Goal: Transaction & Acquisition: Purchase product/service

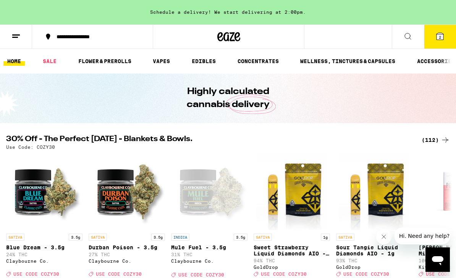
click at [437, 37] on icon at bounding box center [440, 36] width 7 height 7
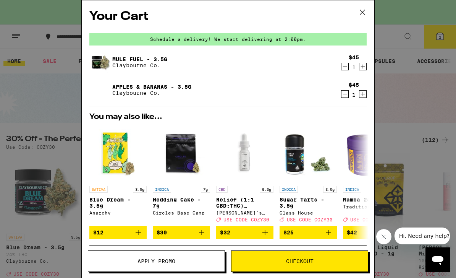
click at [397, 79] on div "Your Cart Schedule a delivery! We start delivering at 2:00pm. Mule Fuel - 3.5g …" at bounding box center [228, 139] width 456 height 278
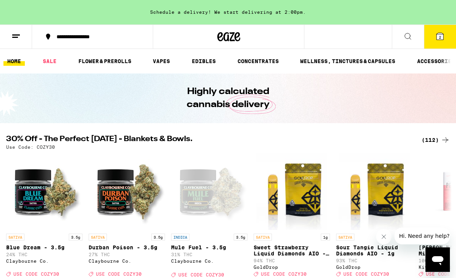
click at [121, 60] on link "FLOWER & PREROLLS" at bounding box center [105, 61] width 61 height 9
click at [107, 61] on link "FLOWER & PREROLLS" at bounding box center [105, 61] width 61 height 9
click at [108, 64] on link "FLOWER & PREROLLS" at bounding box center [105, 61] width 61 height 9
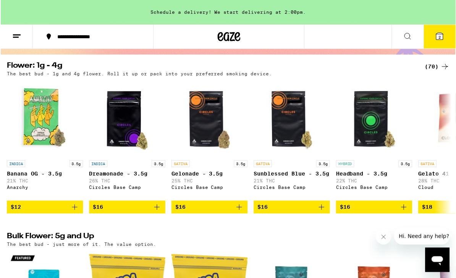
scroll to position [70, 0]
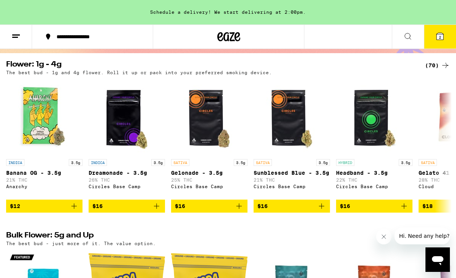
click at [442, 63] on icon at bounding box center [445, 65] width 9 height 9
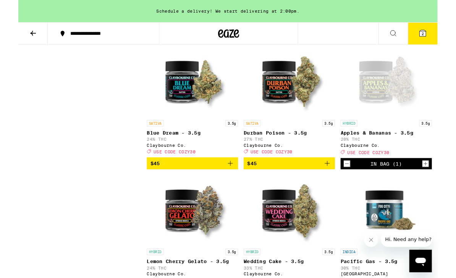
scroll to position [1296, 0]
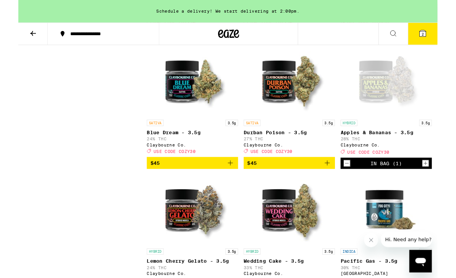
click at [389, 168] on span "USE CODE COZY30" at bounding box center [381, 165] width 46 height 5
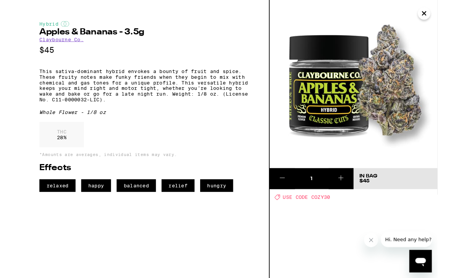
click at [338, 217] on span "USE CODE COZY30" at bounding box center [314, 214] width 52 height 6
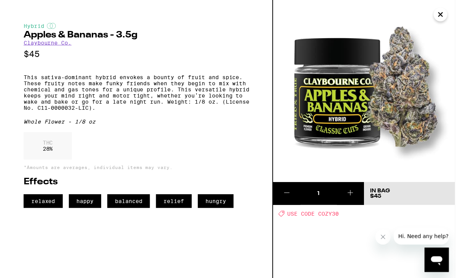
scroll to position [1344, 0]
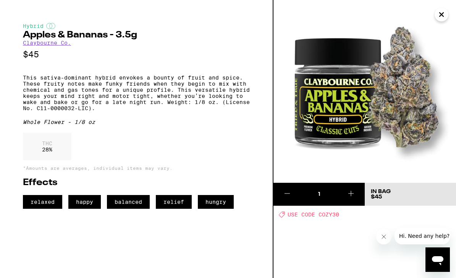
scroll to position [1296, 0]
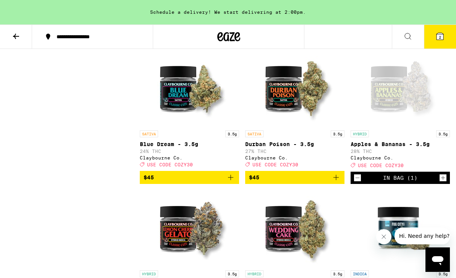
click at [450, 272] on link "INDICA 3.5g Pacific Gas - 3.5g 30% THC Fog City Farms" at bounding box center [400, 247] width 99 height 114
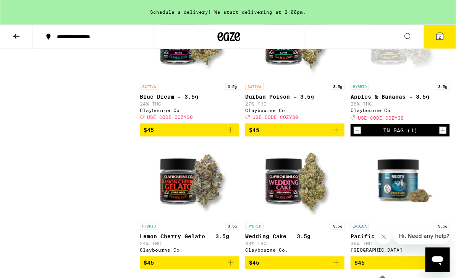
scroll to position [1343, 0]
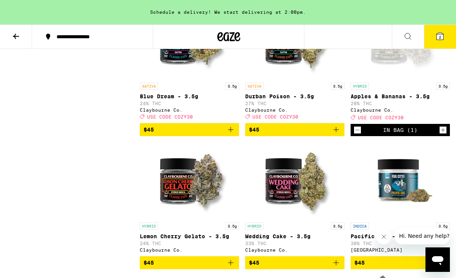
click at [388, 120] on span "USE CODE COZY30" at bounding box center [381, 117] width 46 height 5
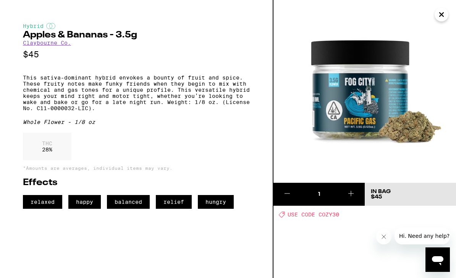
click at [327, 216] on span "USE CODE COZY30" at bounding box center [314, 214] width 52 height 6
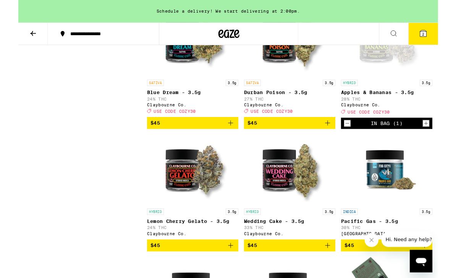
scroll to position [1339, 0]
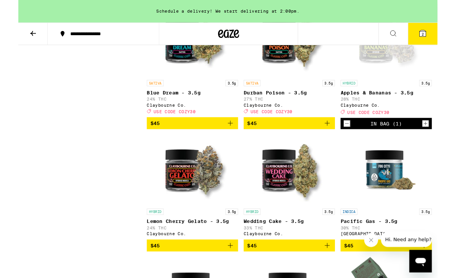
click at [394, 124] on span "USE CODE COZY30" at bounding box center [381, 121] width 46 height 5
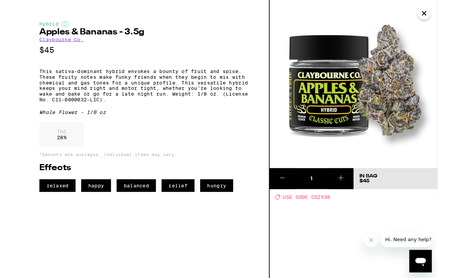
click at [328, 216] on span "USE CODE COZY30" at bounding box center [314, 214] width 52 height 6
click at [313, 214] on span "USE CODE COZY30" at bounding box center [314, 214] width 52 height 6
click at [440, 13] on icon "Close" at bounding box center [442, 15] width 4 height 4
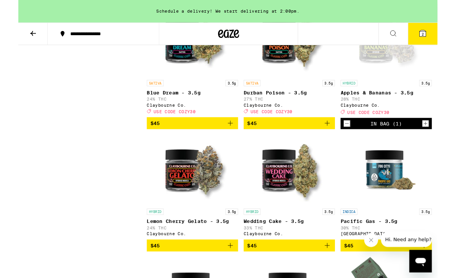
click at [446, 34] on button "2" at bounding box center [440, 37] width 32 height 24
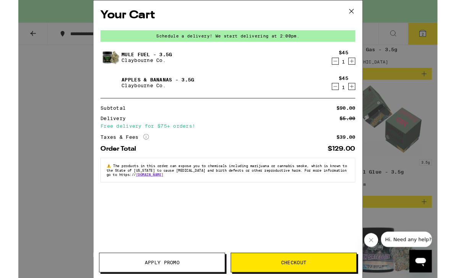
scroll to position [1528, 0]
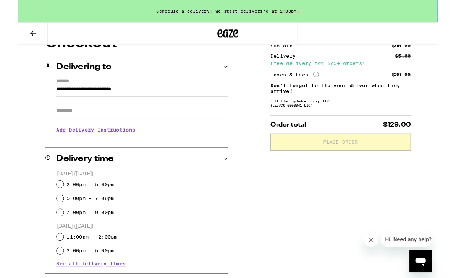
scroll to position [81, 0]
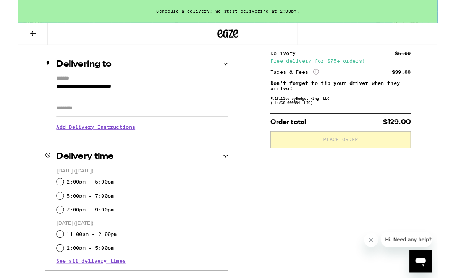
click at [49, 199] on input "2:00pm - 5:00pm" at bounding box center [46, 198] width 8 height 8
radio input "true"
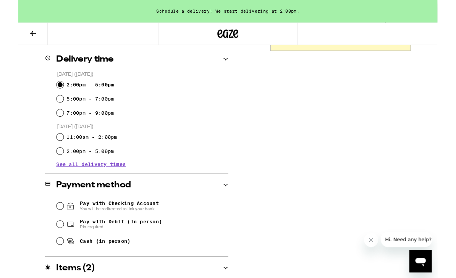
scroll to position [211, 0]
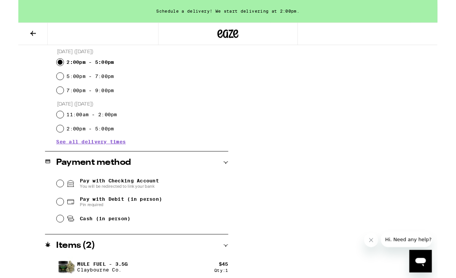
click at [48, 222] on input "Pay with Debit (in person) Pin required" at bounding box center [46, 220] width 8 height 8
radio input "true"
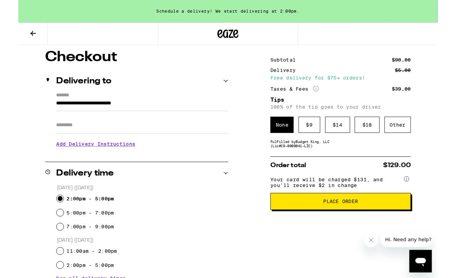
scroll to position [63, 0]
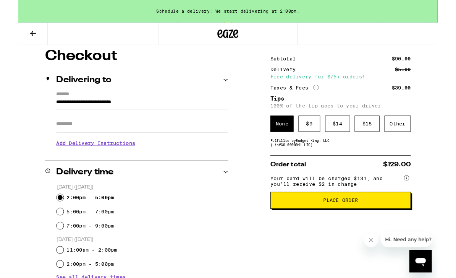
click at [359, 168] on div "Subtotal $90.00 Delivery $5.00 Free delivery for $75+ orders! Taxes & Fees More…" at bounding box center [350, 267] width 153 height 428
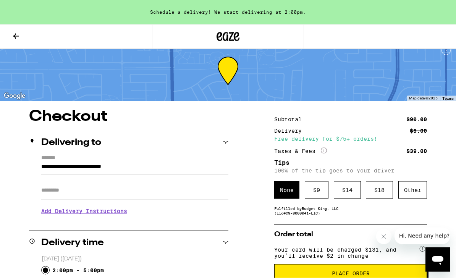
scroll to position [0, 0]
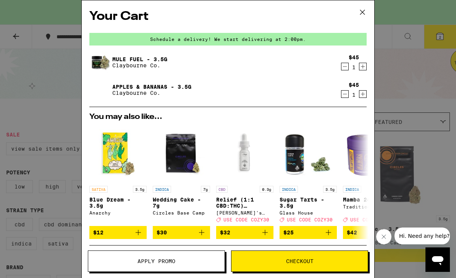
click at [363, 11] on icon at bounding box center [362, 11] width 11 height 11
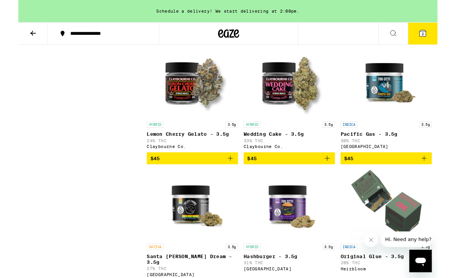
scroll to position [1443, 0]
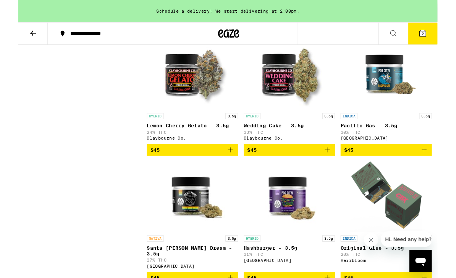
click at [335, 168] on icon "Add to bag" at bounding box center [336, 163] width 9 height 9
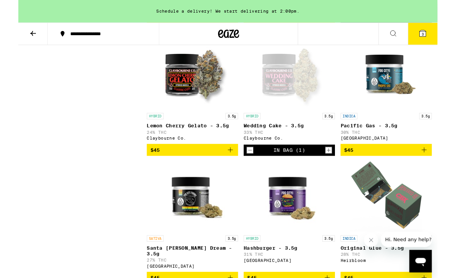
click at [441, 37] on span "3" at bounding box center [440, 37] width 2 height 5
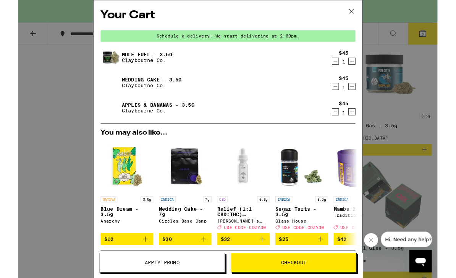
click at [165, 117] on link "Apples & Bananas - 3.5g" at bounding box center [151, 114] width 79 height 6
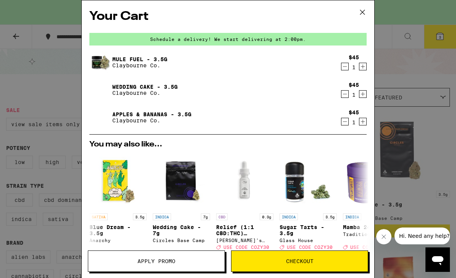
scroll to position [1443, 0]
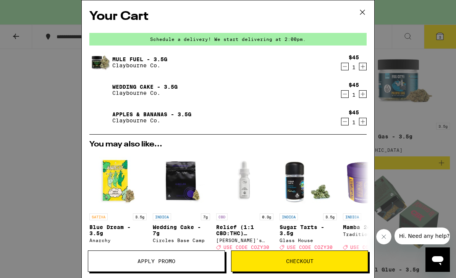
click at [128, 62] on link "Mule Fuel - 3.5g" at bounding box center [139, 59] width 55 height 6
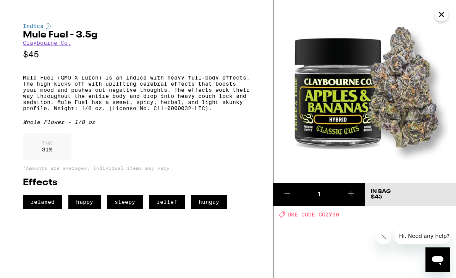
scroll to position [1443, 0]
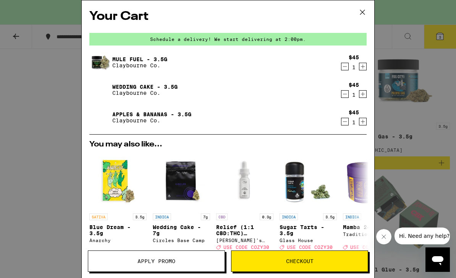
click at [149, 122] on p "Claybourne Co." at bounding box center [151, 120] width 79 height 6
click at [150, 113] on link "Apples & Bananas - 3.5g" at bounding box center [151, 114] width 79 height 6
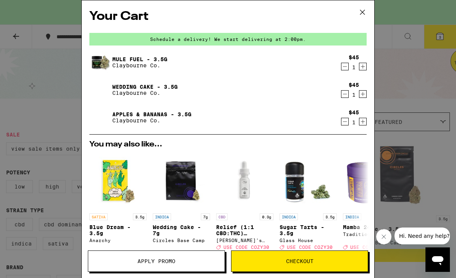
scroll to position [1443, 0]
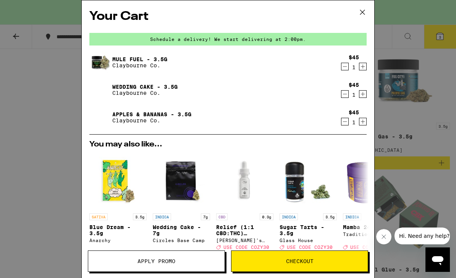
click at [136, 89] on link "Wedding Cake - 3.5g" at bounding box center [144, 87] width 65 height 6
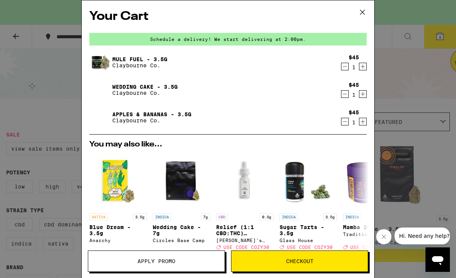
scroll to position [1443, 0]
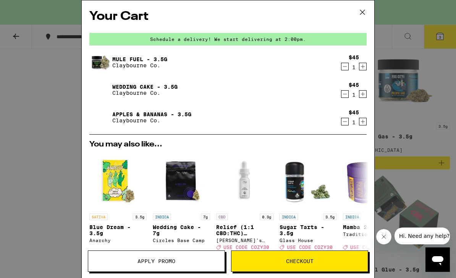
click at [146, 62] on link "Mule Fuel - 3.5g" at bounding box center [139, 59] width 55 height 6
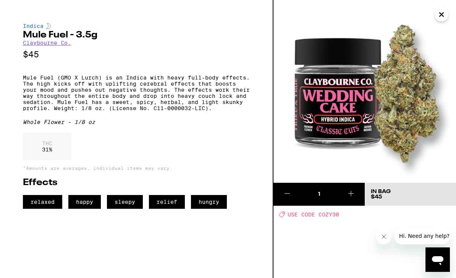
scroll to position [1443, 0]
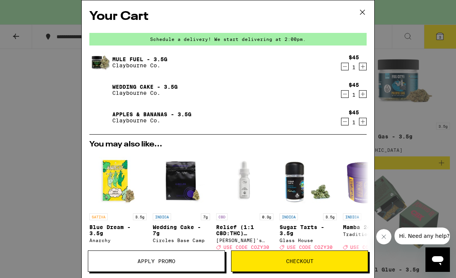
click at [168, 114] on link "Apples & Bananas - 3.5g" at bounding box center [151, 114] width 79 height 6
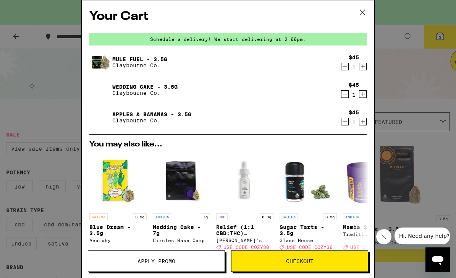
scroll to position [1443, 0]
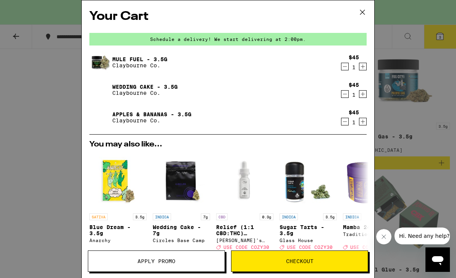
click at [345, 123] on icon "Decrement" at bounding box center [345, 121] width 7 height 9
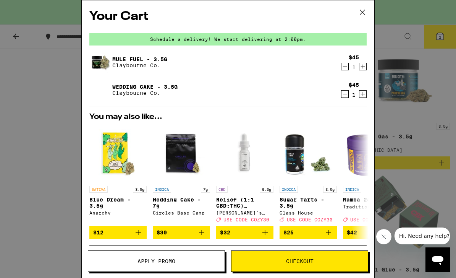
scroll to position [0, 0]
click at [363, 13] on icon at bounding box center [362, 11] width 11 height 11
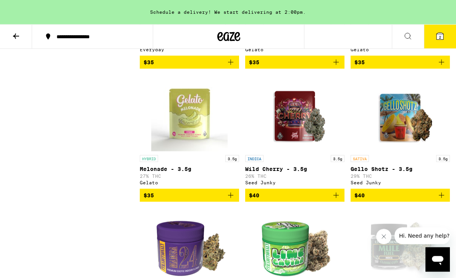
click at [236, 35] on icon at bounding box center [228, 37] width 23 height 14
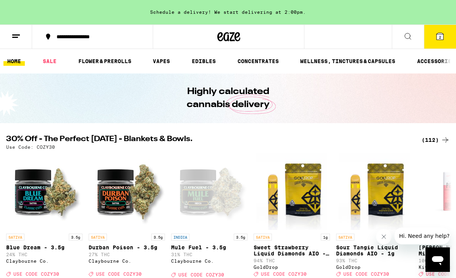
click at [111, 60] on link "FLOWER & PREROLLS" at bounding box center [105, 61] width 61 height 9
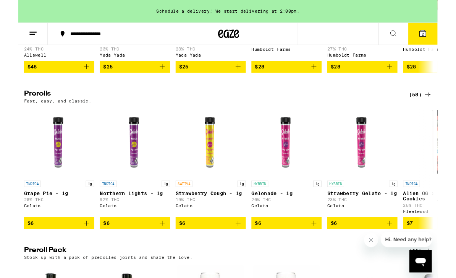
scroll to position [380, 0]
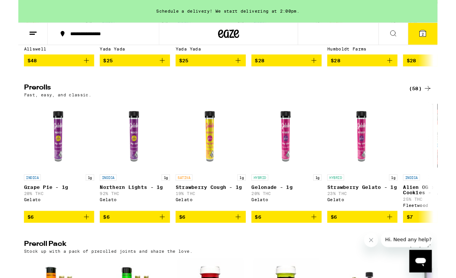
click at [440, 100] on div "(58)" at bounding box center [437, 95] width 25 height 9
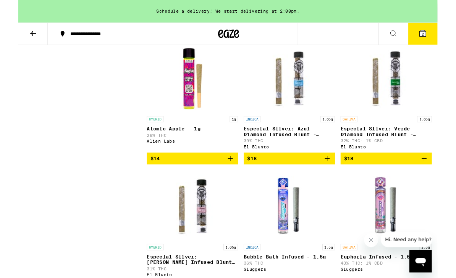
scroll to position [1769, 0]
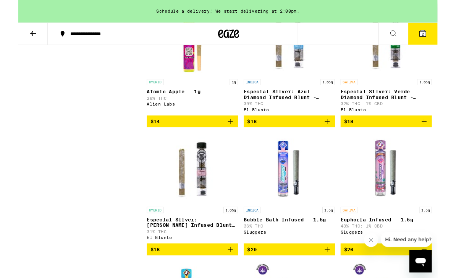
click at [305, 109] on p "Especial Silver: Azul Diamond Infused Blunt - 1.65g" at bounding box center [294, 102] width 99 height 12
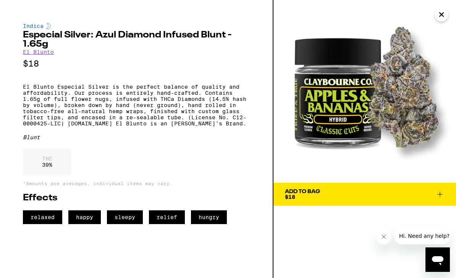
scroll to position [1769, 0]
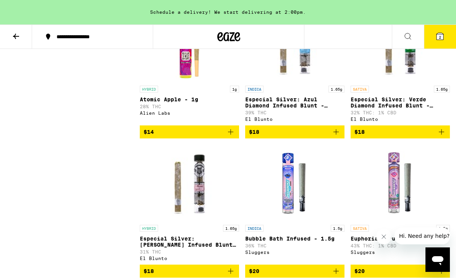
click at [301, 109] on p "Especial Silver: Azul Diamond Infused Blunt - 1.65g" at bounding box center [294, 102] width 99 height 12
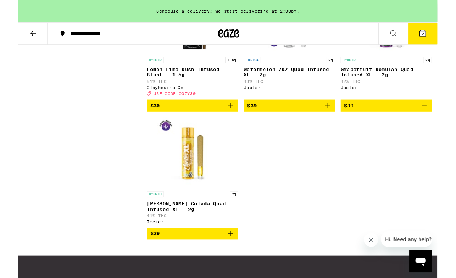
scroll to position [2635, 0]
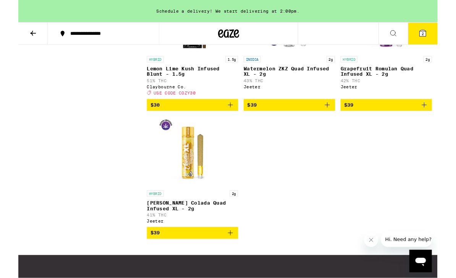
click at [312, 84] on p "Watermelon ZKZ Quad Infused XL - 2g" at bounding box center [294, 78] width 99 height 12
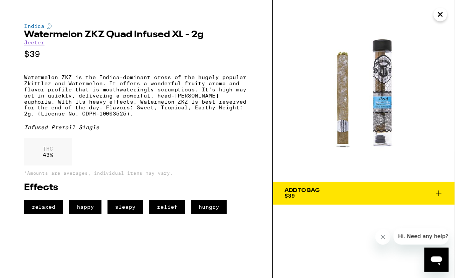
scroll to position [2660, 0]
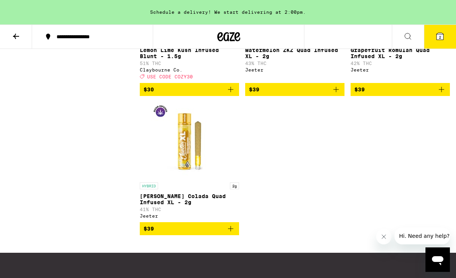
scroll to position [2635, 0]
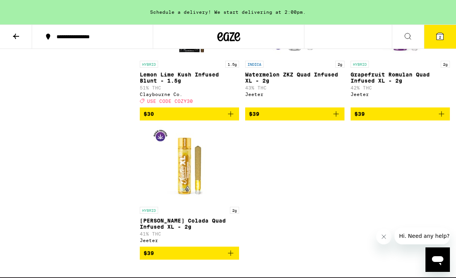
click at [396, 84] on p "Grapefruit Romulan Quad Infused XL - 2g" at bounding box center [400, 77] width 99 height 12
click at [335, 118] on icon "Add to bag" at bounding box center [336, 113] width 9 height 9
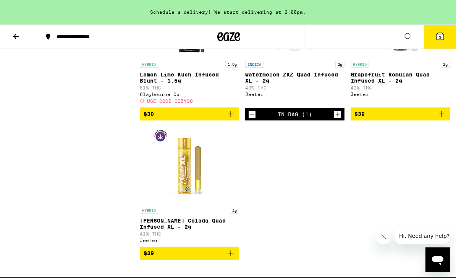
click at [441, 39] on span "3" at bounding box center [440, 37] width 2 height 5
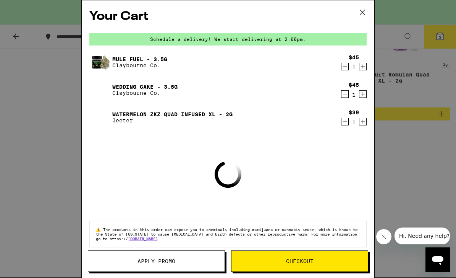
click at [322, 263] on span "Checkout" at bounding box center [300, 260] width 136 height 5
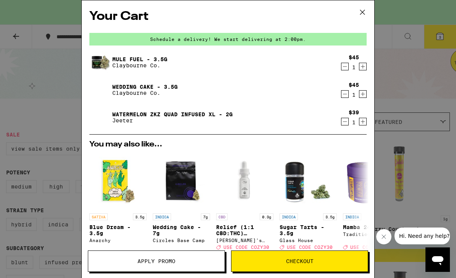
click at [362, 94] on icon "Increment" at bounding box center [363, 93] width 7 height 9
click at [335, 260] on span "Checkout" at bounding box center [300, 260] width 136 height 5
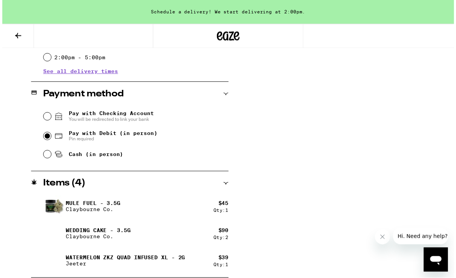
scroll to position [295, 0]
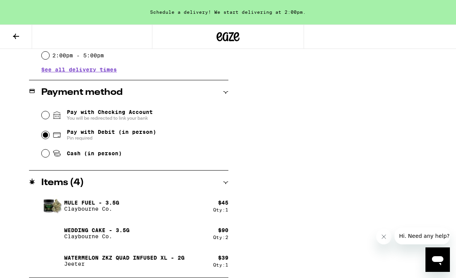
click at [87, 230] on p "Wedding Cake - 3.5g" at bounding box center [96, 230] width 65 height 6
click at [97, 235] on p "Claybourne Co." at bounding box center [96, 236] width 65 height 6
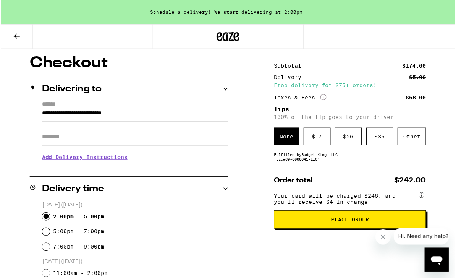
scroll to position [62, 0]
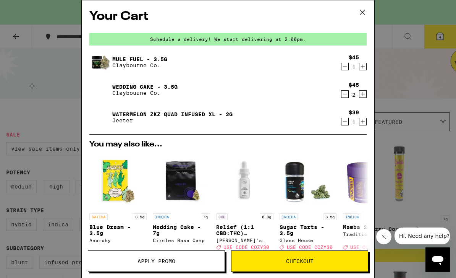
click at [342, 66] on icon "Decrement" at bounding box center [345, 66] width 7 height 9
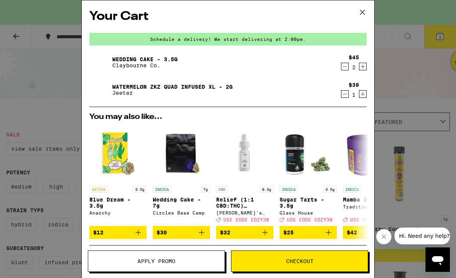
click at [345, 66] on icon "Decrement" at bounding box center [345, 66] width 7 height 9
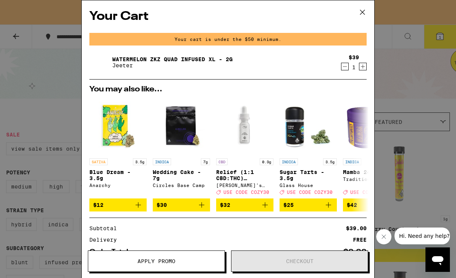
click at [358, 18] on button at bounding box center [363, 12] width 24 height 24
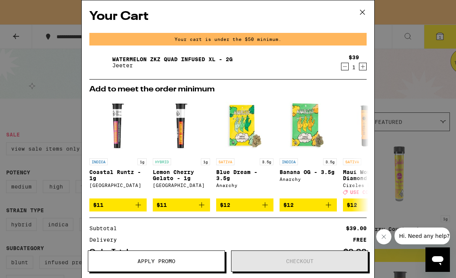
click at [364, 11] on icon at bounding box center [362, 11] width 11 height 11
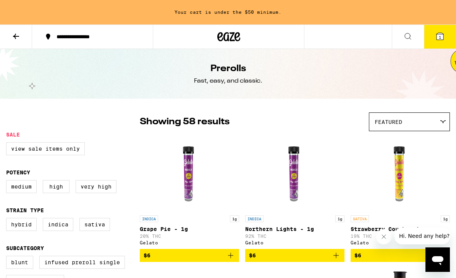
click at [230, 35] on icon at bounding box center [228, 37] width 23 height 14
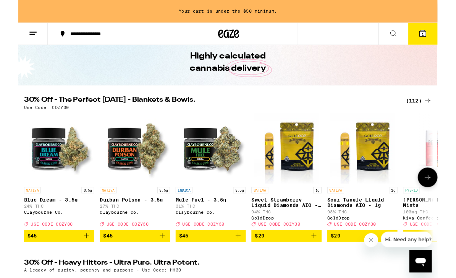
click at [201, 250] on link "INDICA 3.5g Mule Fuel - 3.5g 31% THC Claybourne Co. Deal Created with Sketch. U…" at bounding box center [209, 186] width 76 height 127
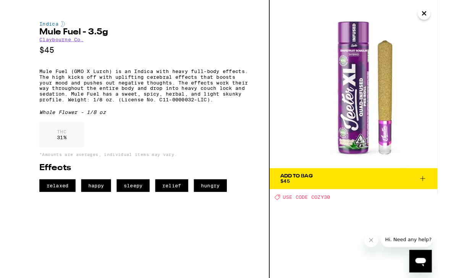
click at [421, 259] on icon "Open messaging window" at bounding box center [421, 262] width 11 height 9
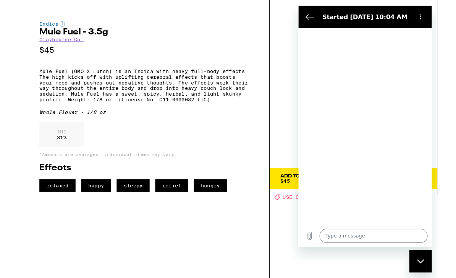
type textarea "x"
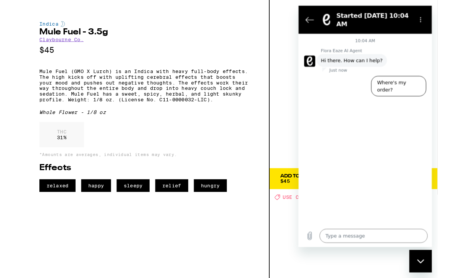
click at [376, 258] on textarea at bounding box center [380, 255] width 118 height 15
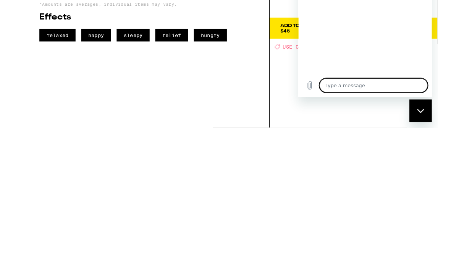
type textarea "H"
type textarea "x"
type textarea "Ho"
type textarea "x"
type textarea "How"
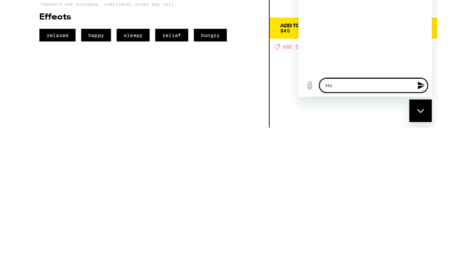
type textarea "x"
type textarea "How"
type textarea "x"
type textarea "How d"
type textarea "x"
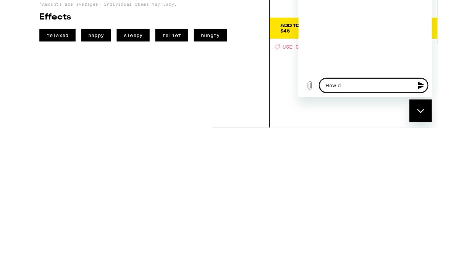
type textarea "How do"
type textarea "x"
type textarea "How do"
type textarea "x"
type textarea "How do i"
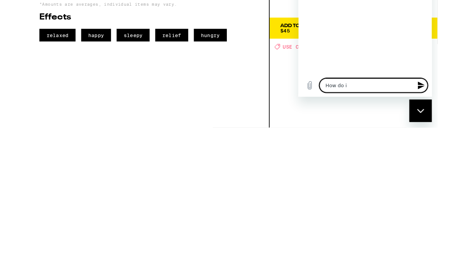
type textarea "x"
type textarea "How do I"
type textarea "x"
type textarea "How do I"
type textarea "x"
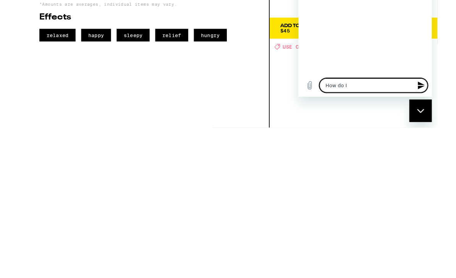
type textarea "How do I u"
type textarea "x"
type textarea "How do I us"
type textarea "x"
type textarea "How do I use"
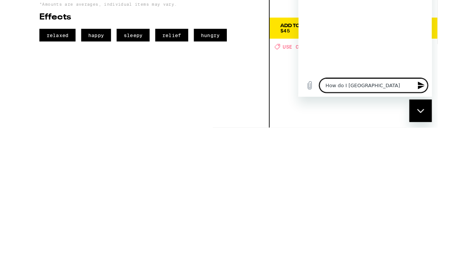
type textarea "x"
type textarea "How do I use"
type textarea "x"
type textarea "How do I use t"
type textarea "x"
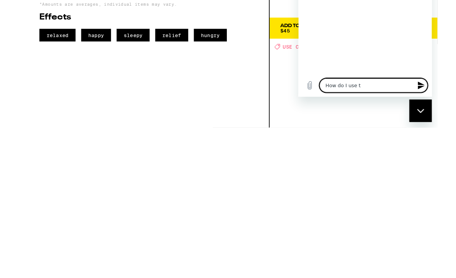
type textarea "How do I use th"
type textarea "x"
type textarea "How do I use the"
type textarea "x"
type textarea "How do I use the"
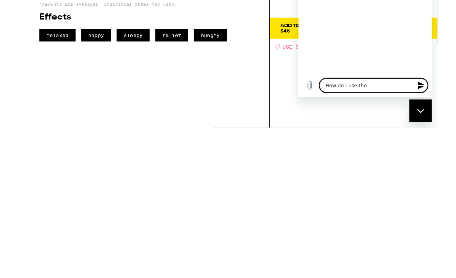
type textarea "x"
type textarea "How do I use the c"
type textarea "x"
type textarea "How do I use the co"
type textarea "x"
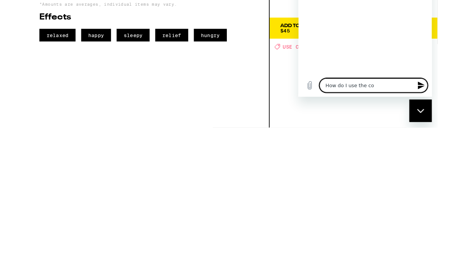
type textarea "How do I use the cod"
type textarea "x"
type textarea "How do I use the code"
type textarea "x"
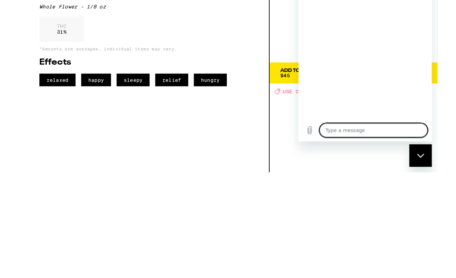
scroll to position [168, 0]
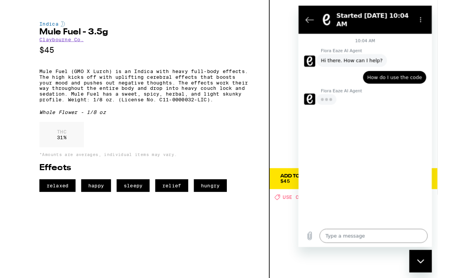
type textarea "x"
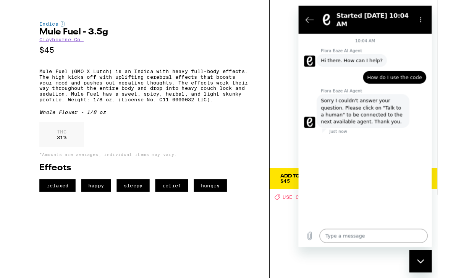
click at [384, 258] on textarea at bounding box center [380, 255] width 118 height 15
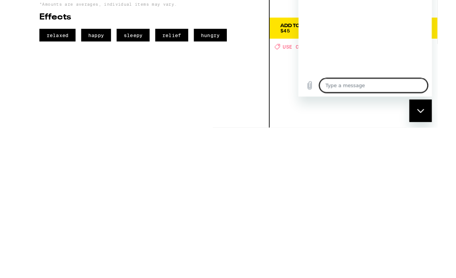
type textarea "h"
type textarea "x"
type textarea "ho"
type textarea "x"
type textarea "how"
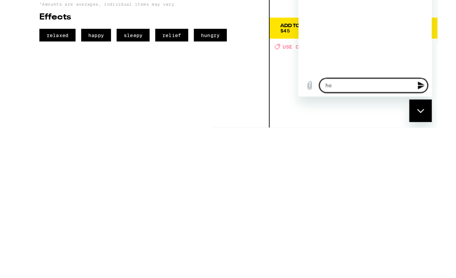
type textarea "x"
type textarea "how"
type textarea "x"
type textarea "how d"
type textarea "x"
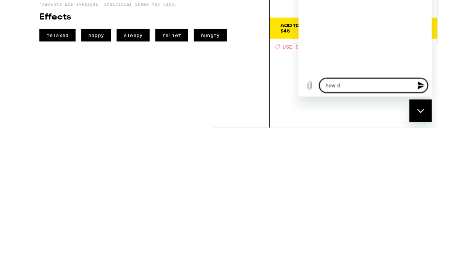
type textarea "how do"
type textarea "x"
type textarea "how do"
type textarea "x"
type textarea "how do I"
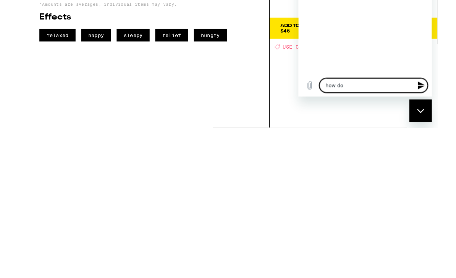
type textarea "x"
type textarea "how do I"
type textarea "x"
type textarea "how do I u"
type textarea "x"
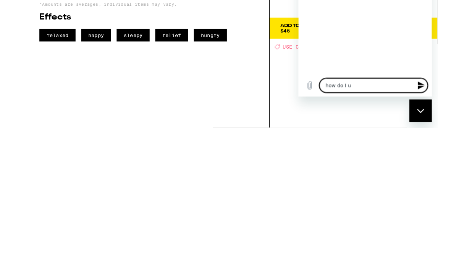
type textarea "how do I us"
type textarea "x"
type textarea "how do I use"
type textarea "x"
type textarea "how do I use"
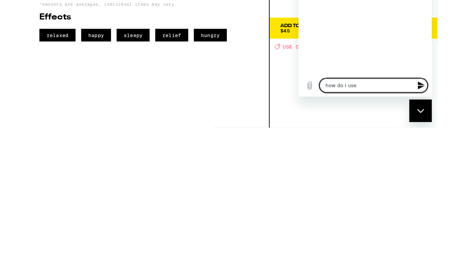
type textarea "x"
type textarea "how do I use t"
type textarea "x"
type textarea "how do I use th"
type textarea "x"
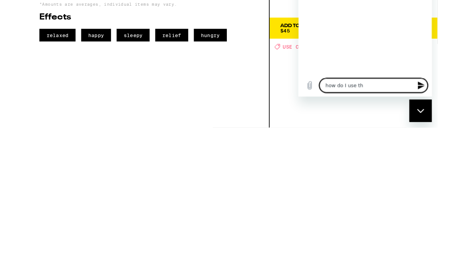
type textarea "how do I use the"
type textarea "x"
type textarea "how do I use the"
type textarea "x"
type textarea "how do I use the c"
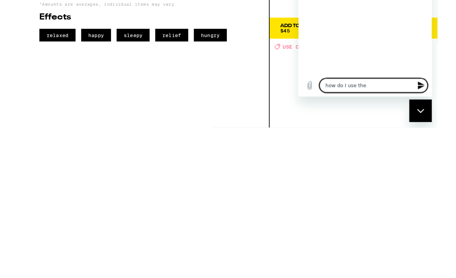
type textarea "x"
type textarea "how do I use the co"
type textarea "x"
type textarea "how do I use the cod"
type textarea "x"
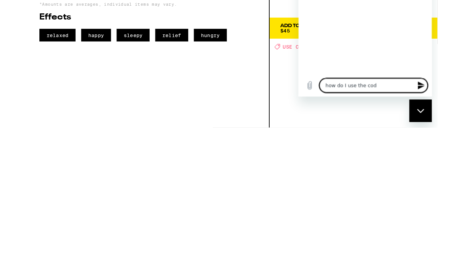
type textarea "how do I use the code"
type textarea "x"
type textarea "how do I use the code"
click at [432, 106] on icon "Send message" at bounding box center [432, 105] width 9 height 9
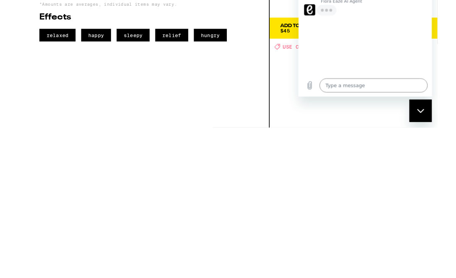
scroll to position [355, 0]
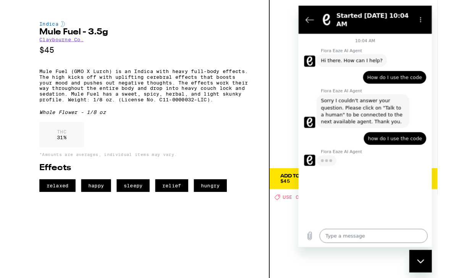
type textarea "x"
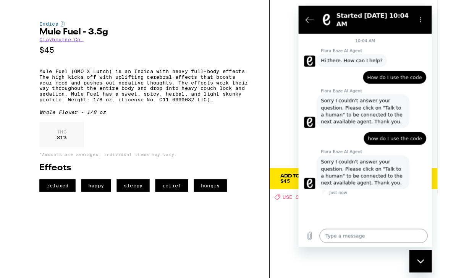
click at [312, 254] on icon "Upload file" at bounding box center [311, 255] width 4 height 9
click at [311, 195] on figure at bounding box center [311, 199] width 12 height 12
click at [315, 23] on icon "Back to the conversation list" at bounding box center [310, 20] width 9 height 9
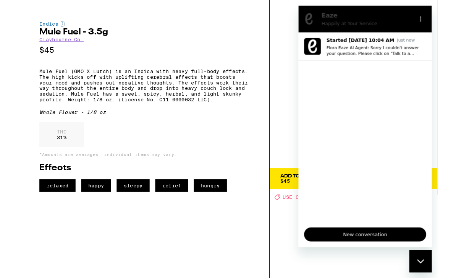
click at [389, 259] on button "New conversation" at bounding box center [371, 253] width 133 height 15
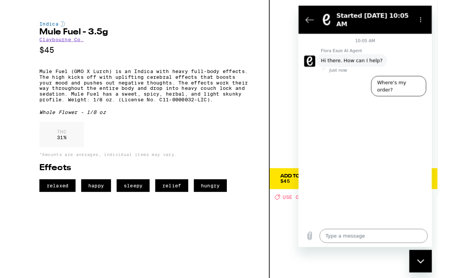
click at [427, 84] on button "Where's my order?" at bounding box center [408, 93] width 60 height 22
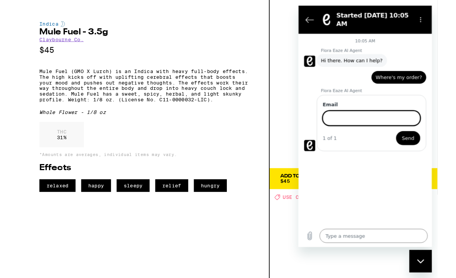
type textarea "x"
click at [311, 23] on icon "Back to the conversation list" at bounding box center [310, 20] width 9 height 9
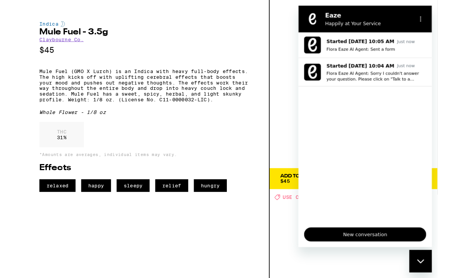
click at [434, 16] on button "Options menu" at bounding box center [431, 19] width 15 height 15
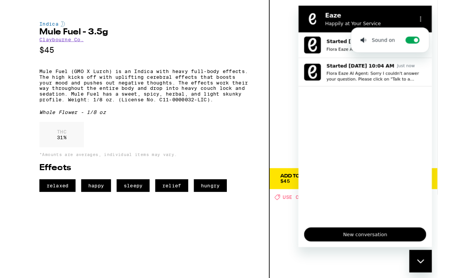
click at [274, 95] on img at bounding box center [365, 91] width 183 height 183
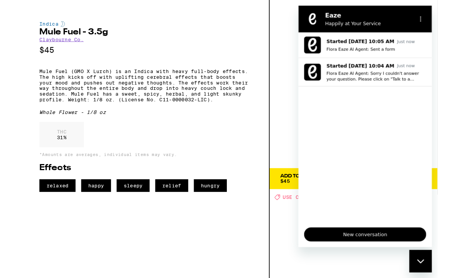
click at [371, 52] on p "Flora Eaze AI Agent: Sent a form" at bounding box center [383, 53] width 109 height 6
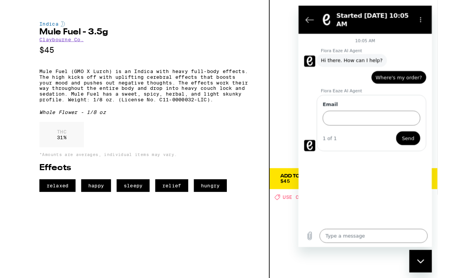
click at [311, 17] on icon "Back to the conversation list" at bounding box center [310, 20] width 9 height 9
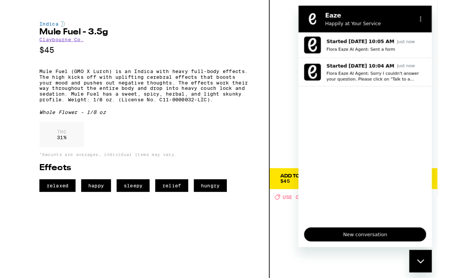
click at [311, 17] on figure at bounding box center [313, 19] width 15 height 15
click at [433, 16] on button "Options menu" at bounding box center [431, 19] width 15 height 15
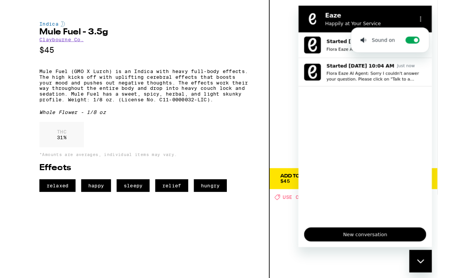
click at [426, 268] on div "Close messaging window" at bounding box center [421, 261] width 23 height 23
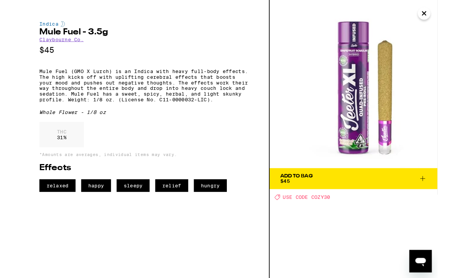
click at [320, 224] on div "Add To Bag $45 Deal Created with Sketch. USE CODE COZY30" at bounding box center [365, 151] width 183 height 302
click at [316, 220] on div "Add To Bag $45 Deal Created with Sketch. USE CODE COZY30" at bounding box center [365, 151] width 183 height 302
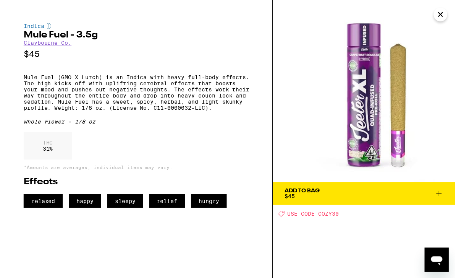
scroll to position [379, 0]
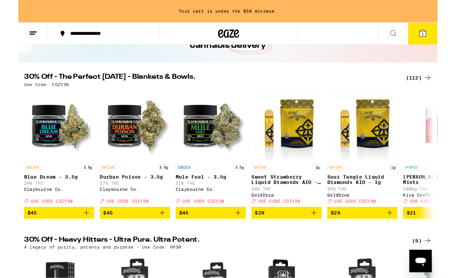
scroll to position [55, 0]
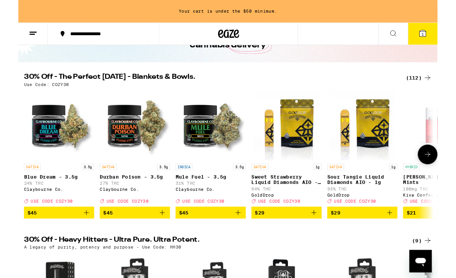
click at [202, 221] on span "USE CODE COZY30" at bounding box center [201, 218] width 46 height 5
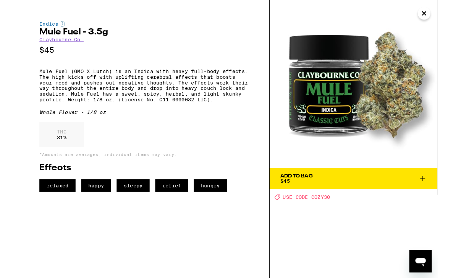
click at [441, 191] on icon at bounding box center [440, 194] width 9 height 9
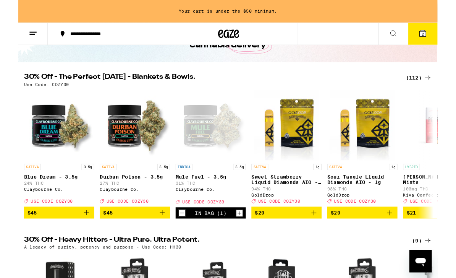
click at [239, 236] on icon "Increment" at bounding box center [240, 231] width 7 height 9
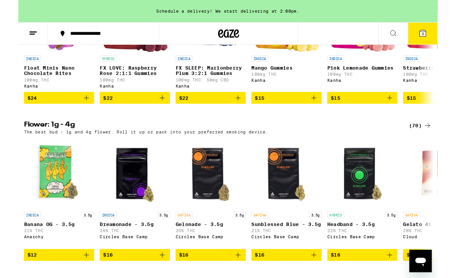
scroll to position [533, 0]
click at [442, 141] on icon at bounding box center [445, 136] width 9 height 9
click at [434, 141] on div "(70)" at bounding box center [437, 136] width 25 height 9
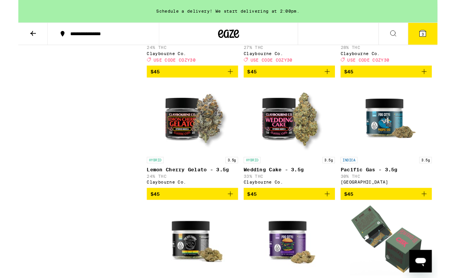
scroll to position [1423, 0]
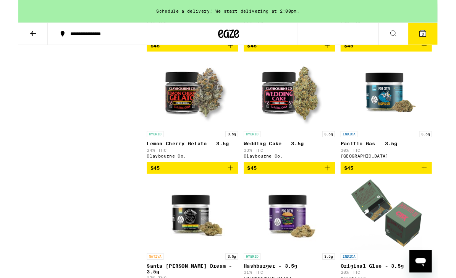
click at [335, 187] on icon "Add to bag" at bounding box center [336, 182] width 9 height 9
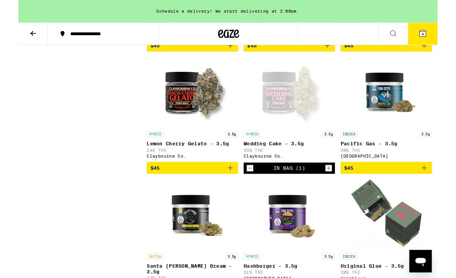
click at [445, 34] on button "4" at bounding box center [440, 37] width 32 height 24
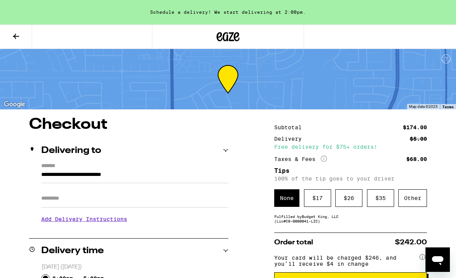
click at [228, 24] on div at bounding box center [228, 36] width 152 height 24
click at [233, 31] on icon at bounding box center [228, 37] width 23 height 14
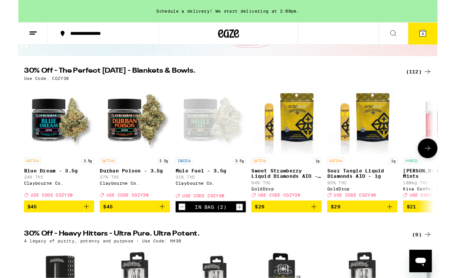
scroll to position [62, 0]
click at [175, 215] on icon "Open page for Mule Fuel - 3.5g from Claybourne Co." at bounding box center [173, 212] width 5 height 5
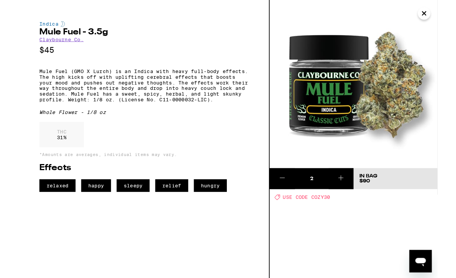
scroll to position [219, 0]
click at [318, 219] on div "2 In Bag $90 Deal Created with Sketch. USE CODE COZY30" at bounding box center [365, 151] width 183 height 302
click at [324, 216] on span "USE CODE COZY30" at bounding box center [314, 214] width 52 height 6
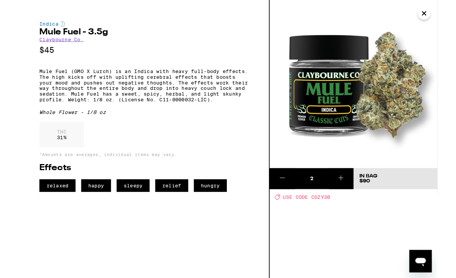
click at [442, 12] on icon "Close" at bounding box center [441, 14] width 9 height 11
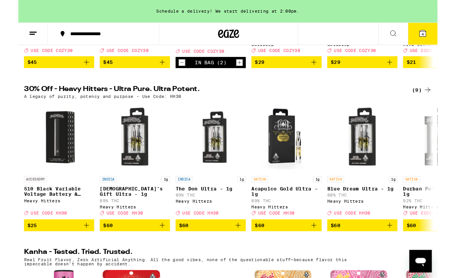
click at [441, 36] on span "4" at bounding box center [440, 37] width 2 height 5
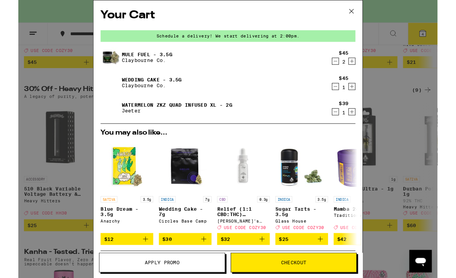
click at [365, 14] on icon at bounding box center [362, 11] width 11 height 11
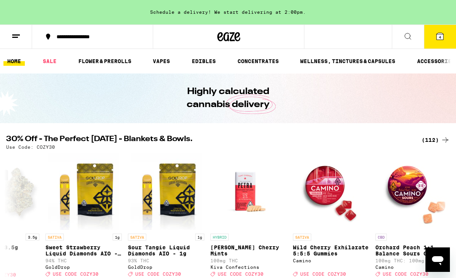
click at [410, 37] on icon at bounding box center [408, 36] width 6 height 6
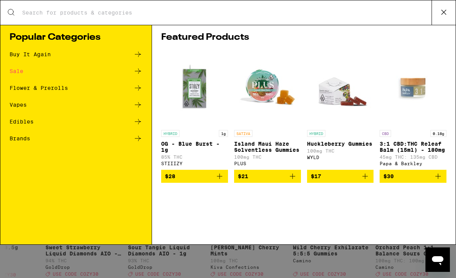
click at [447, 6] on button at bounding box center [444, 12] width 24 height 24
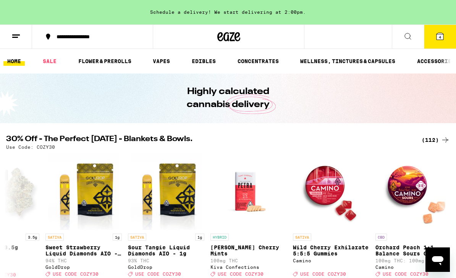
click at [441, 33] on icon at bounding box center [440, 36] width 7 height 7
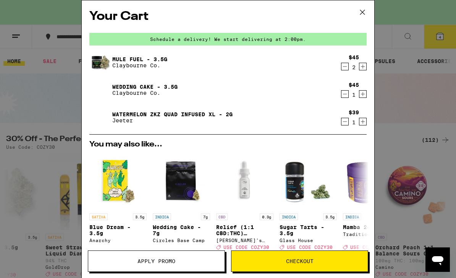
click at [165, 271] on button "Apply Promo" at bounding box center [156, 260] width 137 height 21
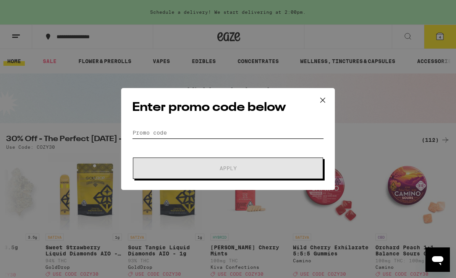
click at [189, 131] on input "Promo Code" at bounding box center [228, 132] width 192 height 11
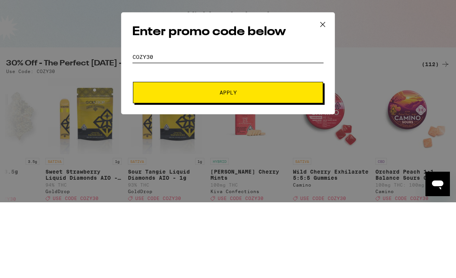
type input "Cozy30"
click at [283, 165] on span "Apply" at bounding box center [228, 167] width 138 height 5
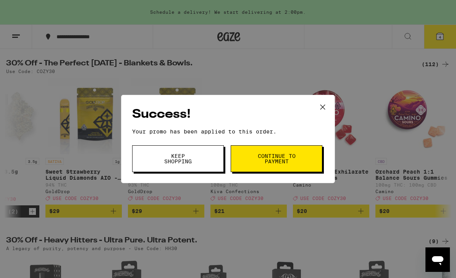
click at [284, 153] on span "Continue to payment" at bounding box center [276, 158] width 39 height 11
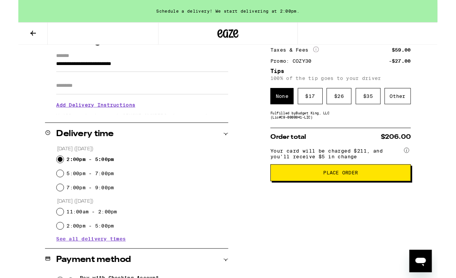
scroll to position [116, 0]
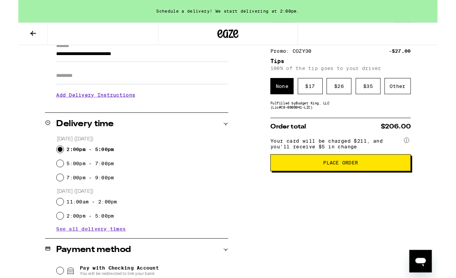
click at [373, 186] on button "Place Order" at bounding box center [350, 177] width 153 height 18
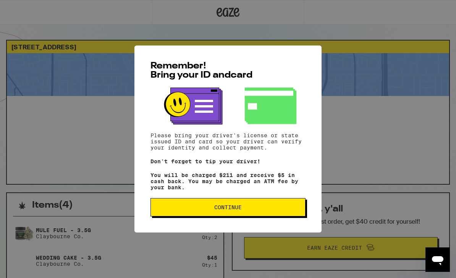
click at [280, 210] on span "Continue" at bounding box center [228, 206] width 142 height 5
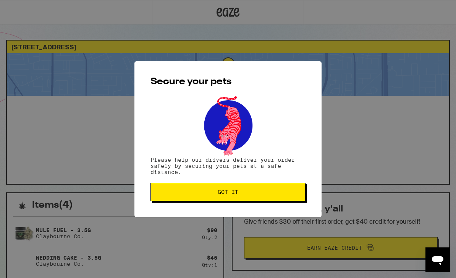
click at [288, 194] on span "Got it" at bounding box center [228, 191] width 142 height 5
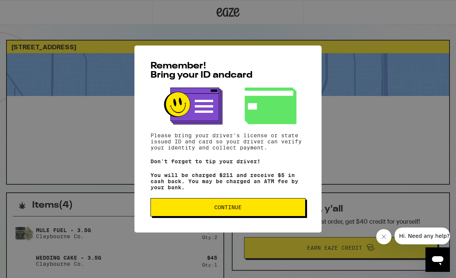
click at [288, 215] on button "Continue" at bounding box center [228, 207] width 155 height 18
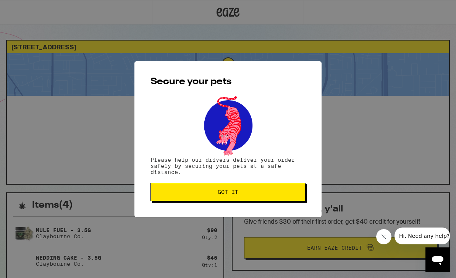
click at [285, 194] on span "Got it" at bounding box center [228, 191] width 142 height 5
